Goal: Transaction & Acquisition: Purchase product/service

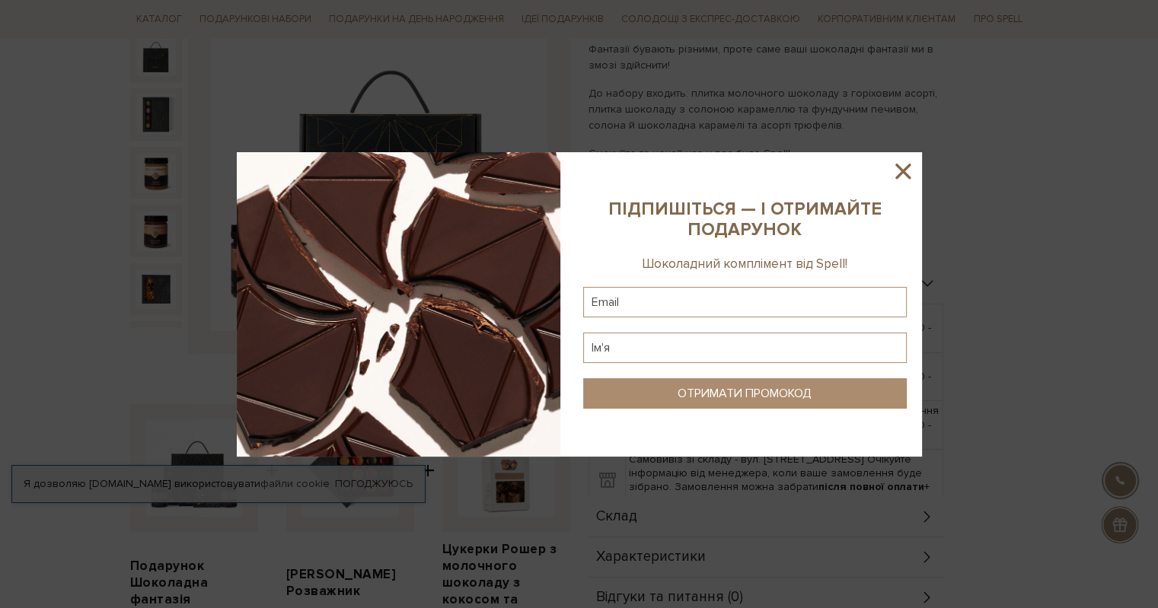
click at [885, 179] on sys-column-static at bounding box center [745, 304] width 354 height 305
click at [906, 170] on icon at bounding box center [903, 171] width 26 height 26
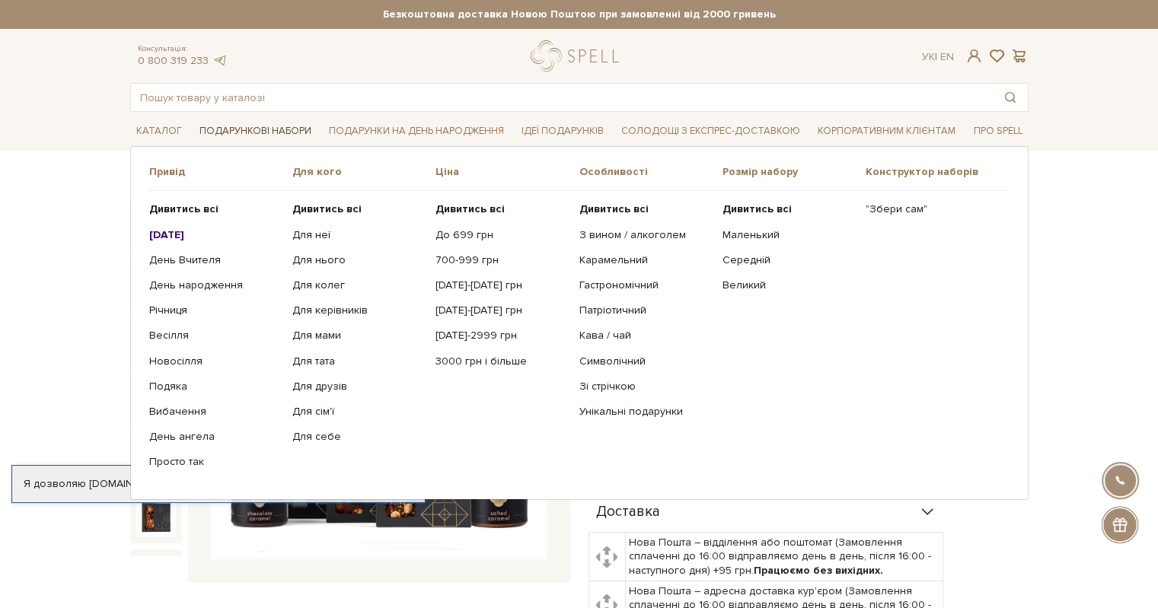
click at [243, 127] on link "Подарункові набори" at bounding box center [255, 132] width 124 height 24
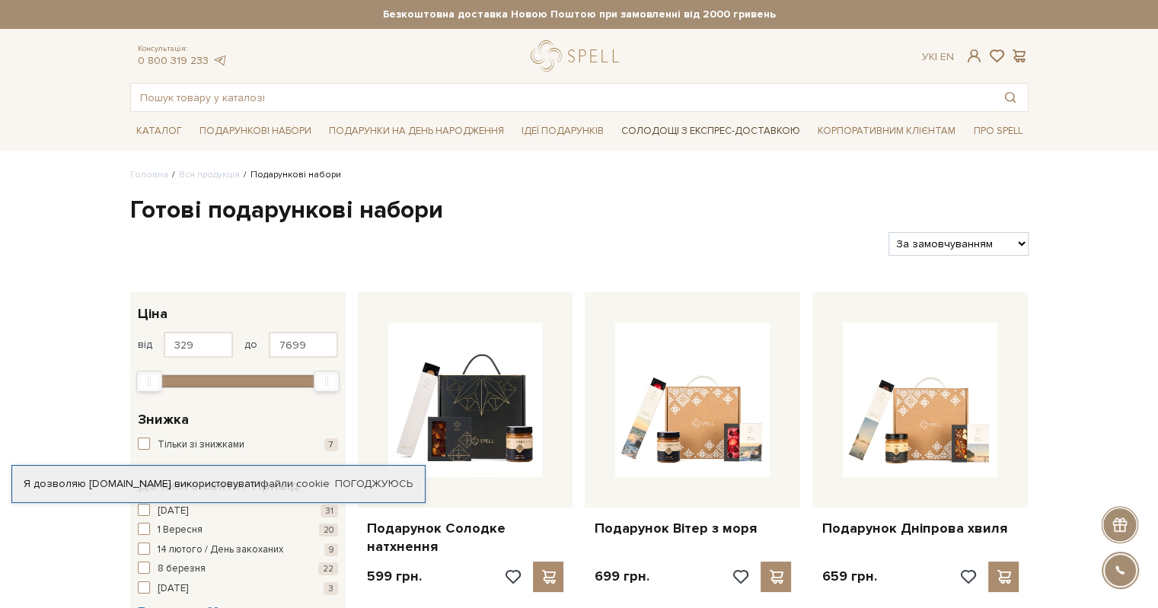
click at [715, 129] on link "Солодощі з експрес-доставкою" at bounding box center [710, 131] width 191 height 26
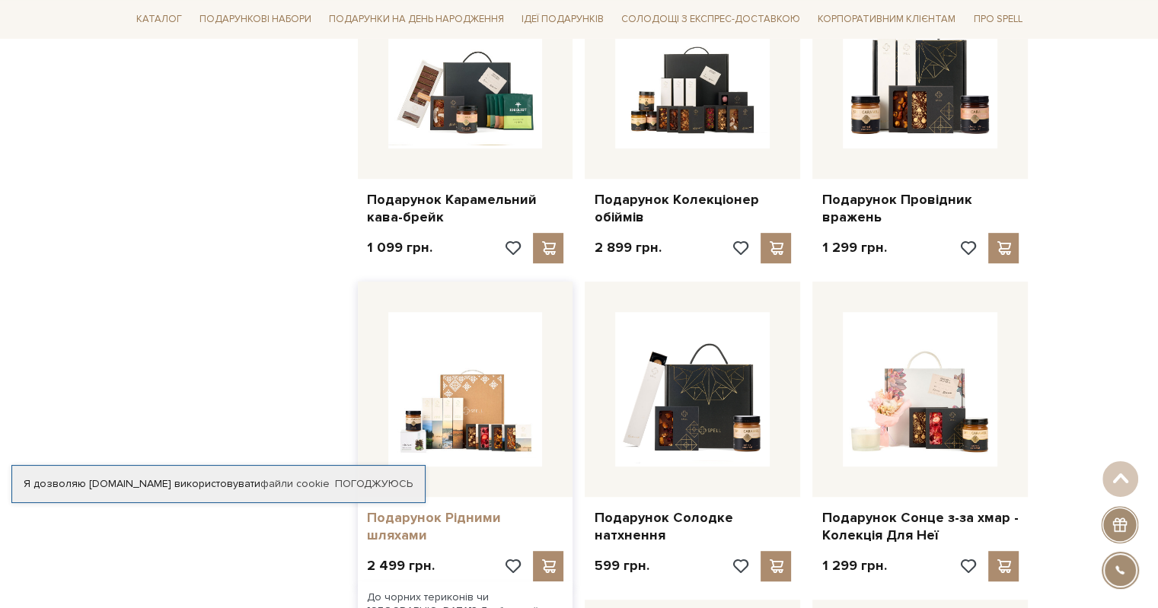
scroll to position [761, 0]
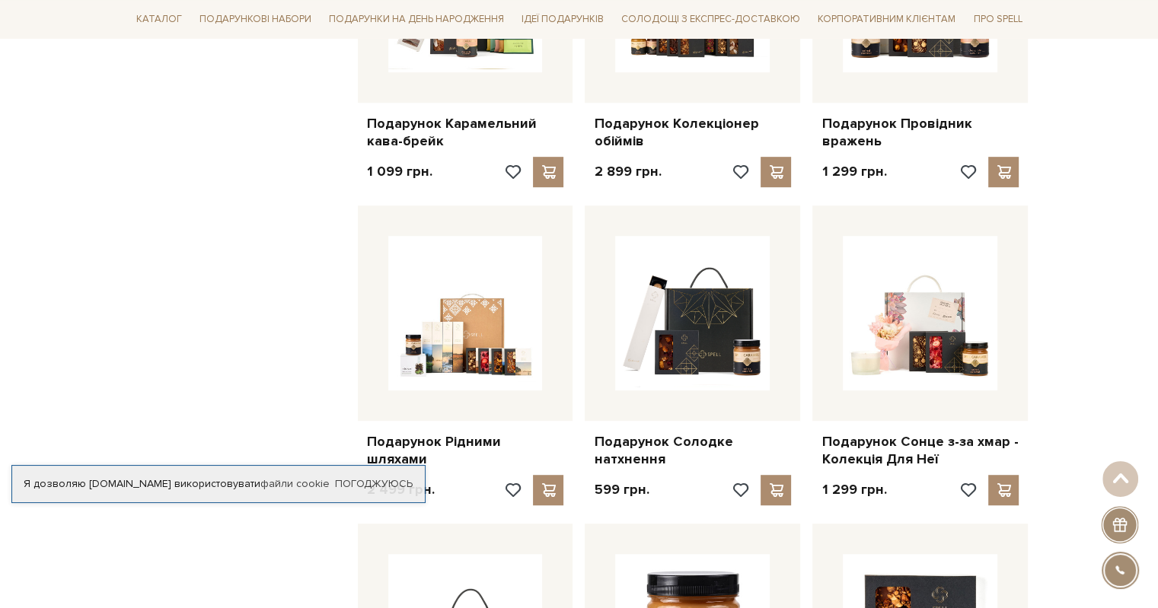
click at [266, 566] on div "Фільтр 1 - 4,4 тис. грн. Ціна від 1 до 4399 1,0 1,1 тис. 2,2 тис. 3,3 тис. 4,4 …" at bounding box center [238, 537] width 228 height 1956
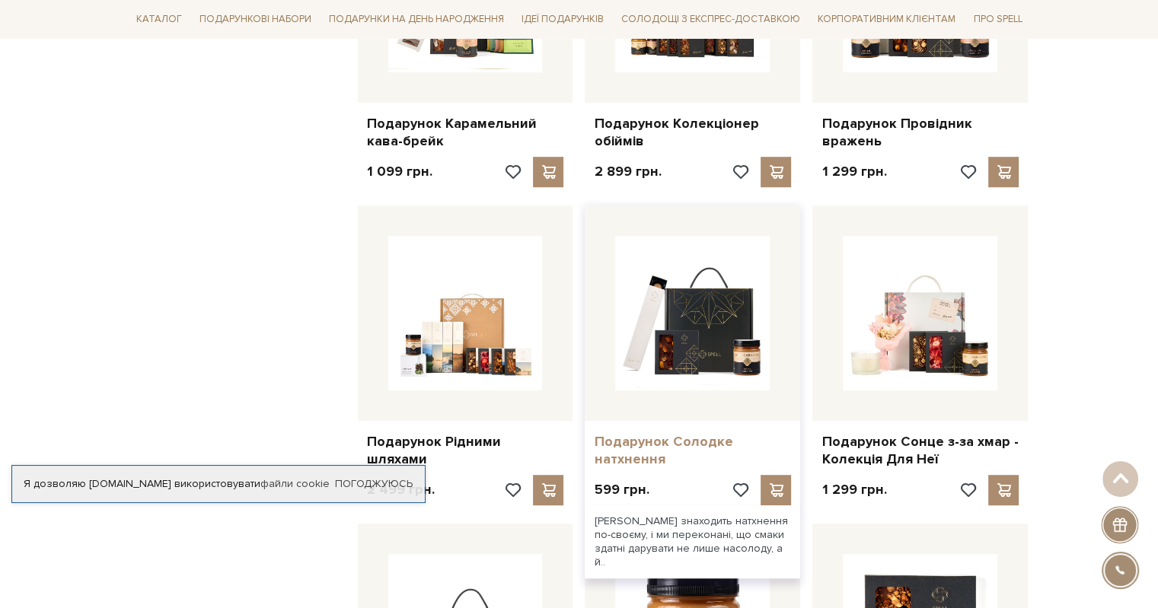
click at [687, 433] on link "Подарунок Солодке натхнення" at bounding box center [692, 451] width 197 height 36
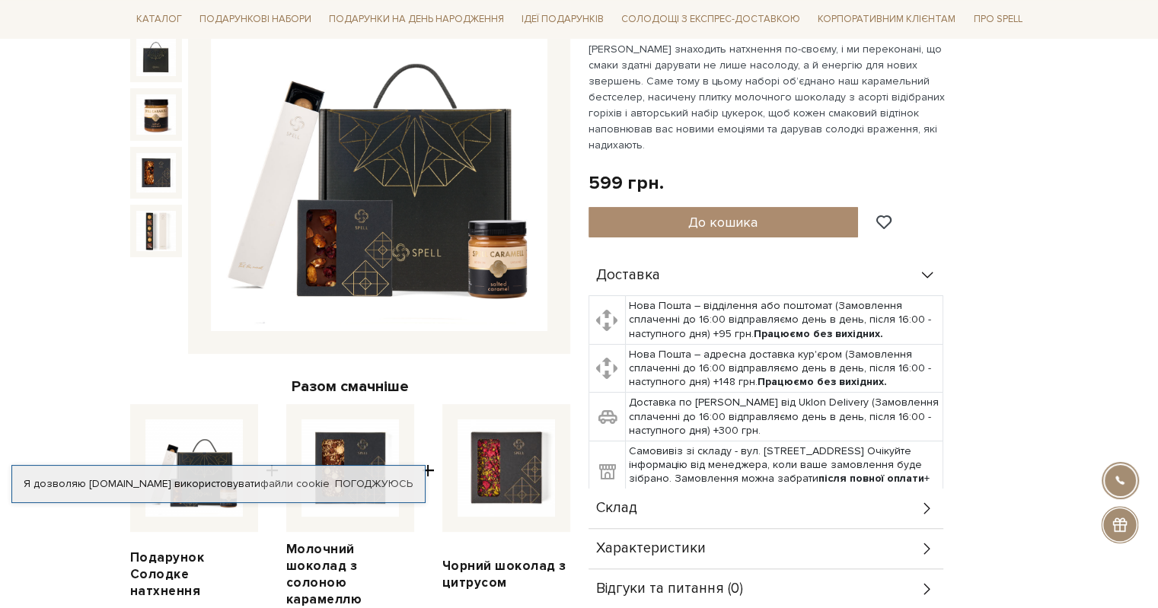
scroll to position [305, 0]
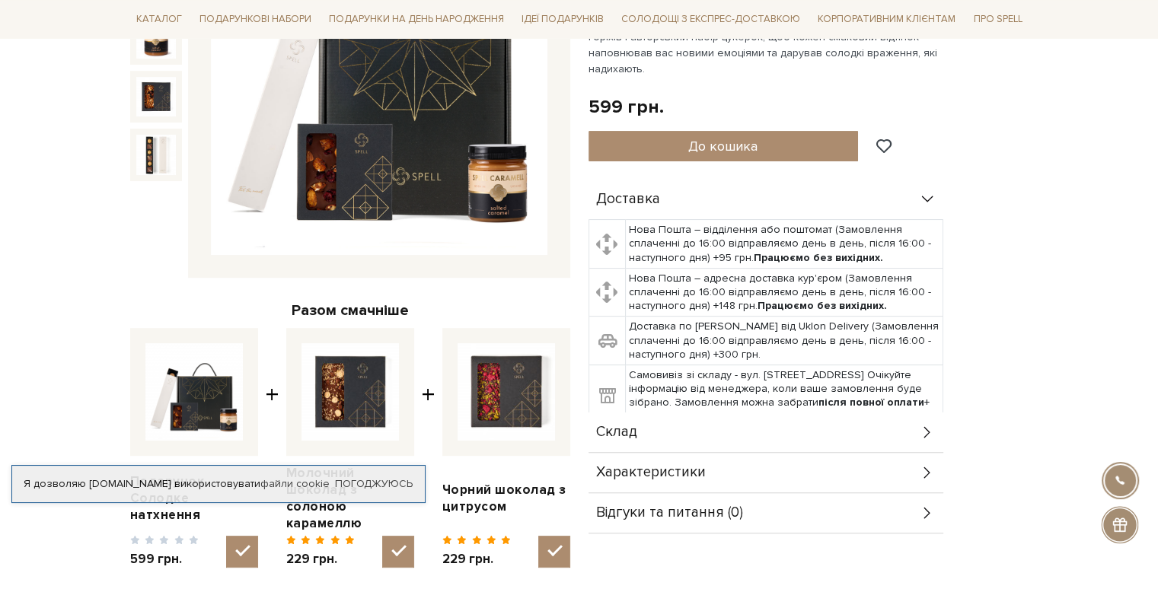
click at [196, 391] on img at bounding box center [193, 391] width 97 height 97
click at [226, 536] on input "checkbox" at bounding box center [242, 552] width 32 height 32
checkbox input "false"
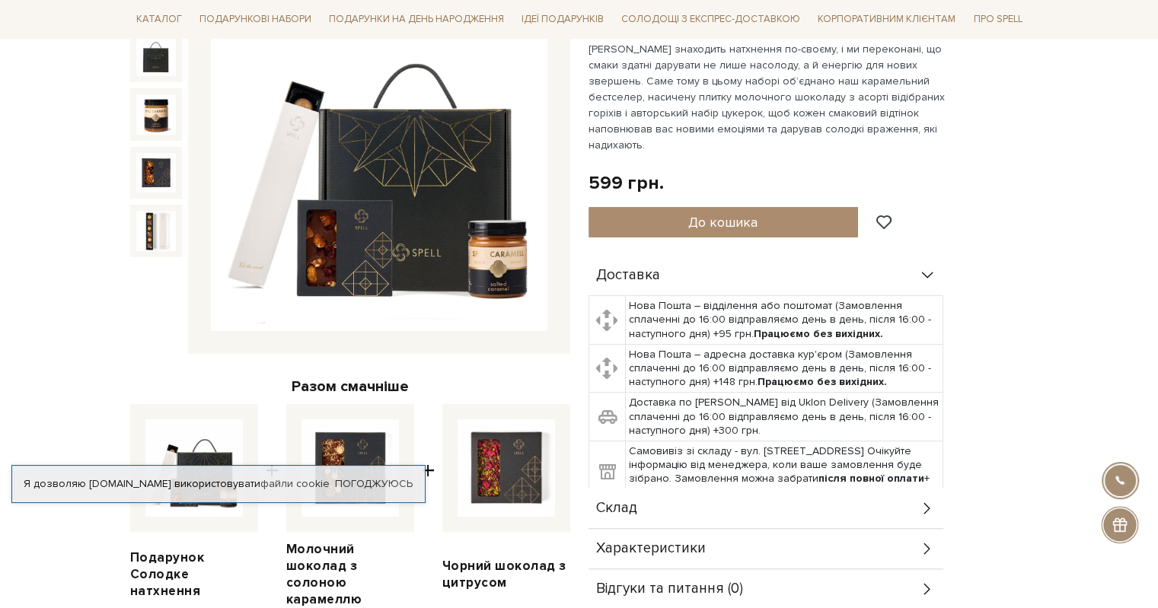
scroll to position [457, 0]
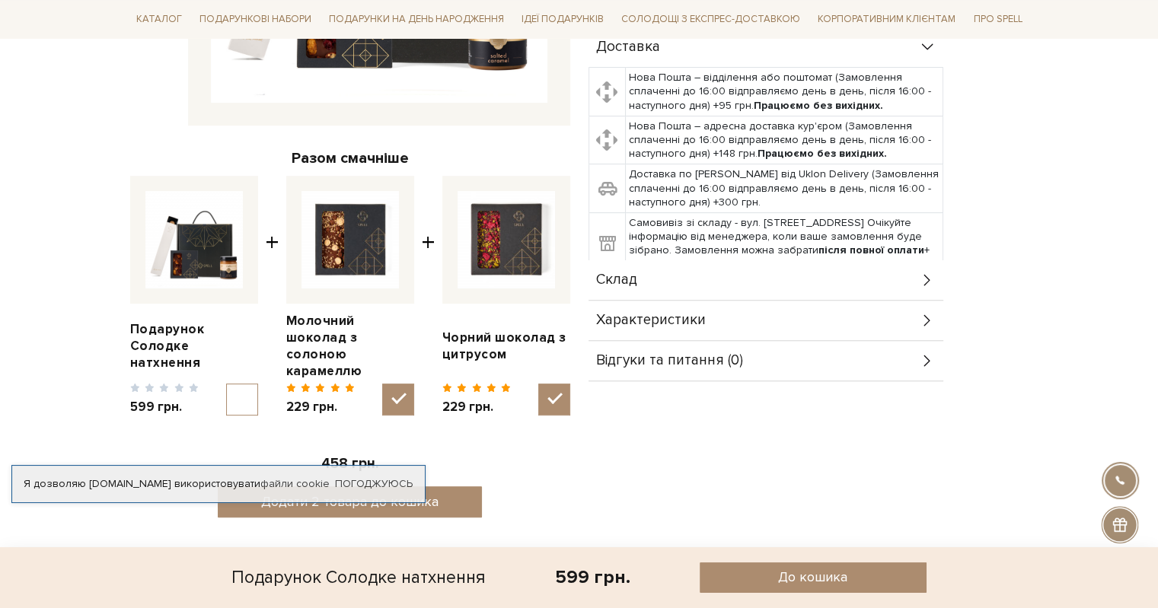
click at [349, 239] on img at bounding box center [349, 239] width 97 height 97
click at [382, 384] on input "checkbox" at bounding box center [398, 400] width 32 height 32
checkbox input "false"
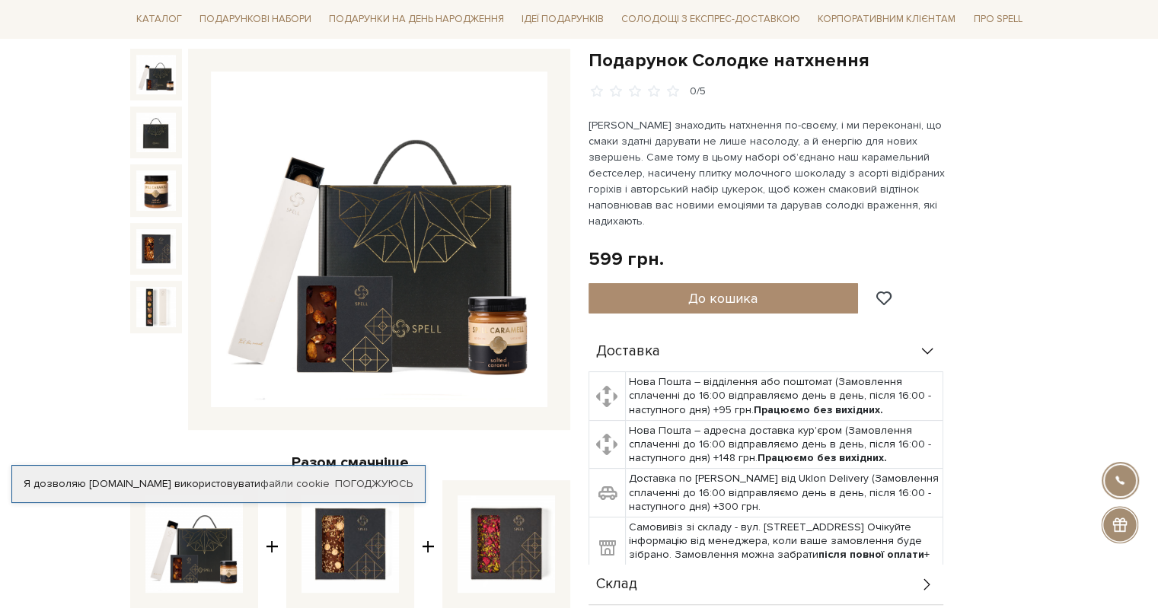
scroll to position [381, 0]
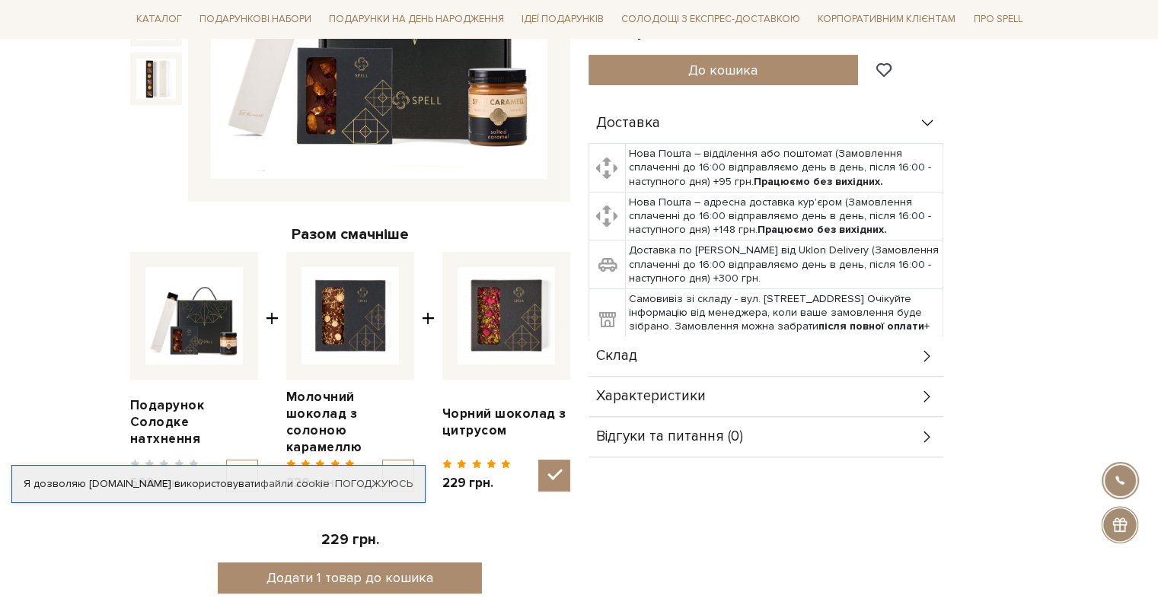
click at [501, 322] on img at bounding box center [506, 315] width 97 height 97
click at [538, 460] on input "checkbox" at bounding box center [554, 476] width 32 height 32
checkbox input "true"
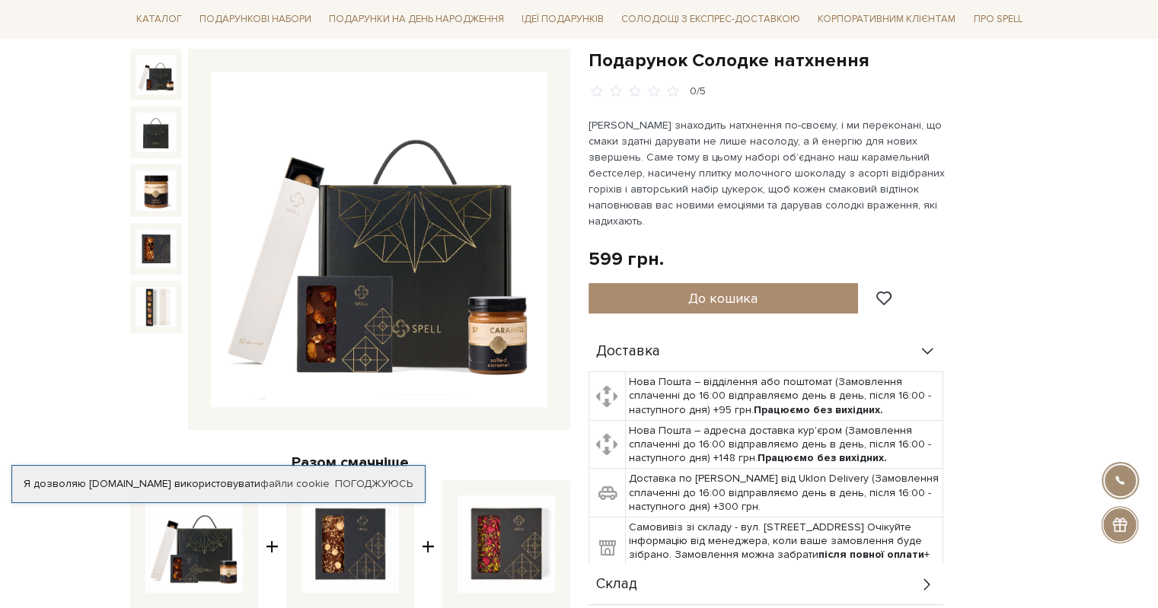
scroll to position [0, 0]
